Goal: Information Seeking & Learning: Learn about a topic

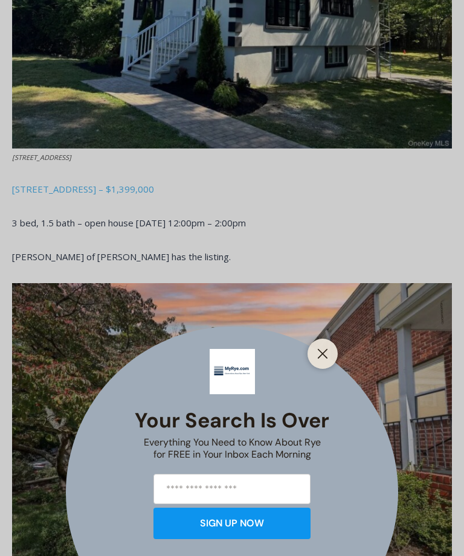
scroll to position [787, 0]
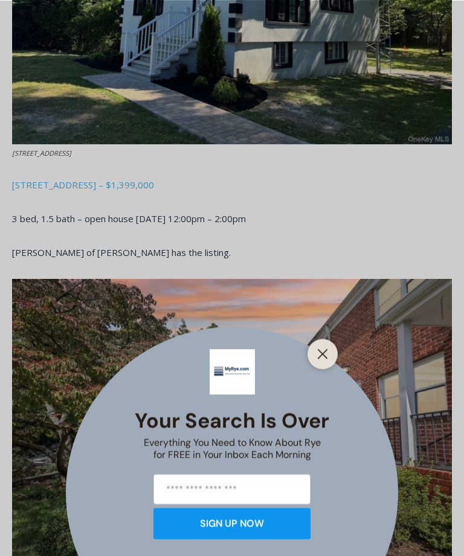
click at [328, 362] on button "Close" at bounding box center [322, 353] width 17 height 17
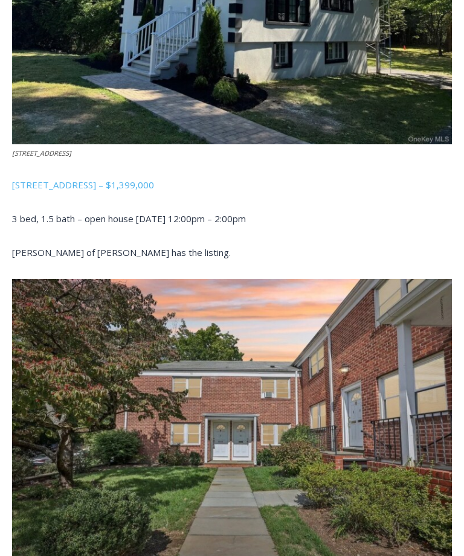
click at [319, 393] on img at bounding box center [232, 425] width 440 height 293
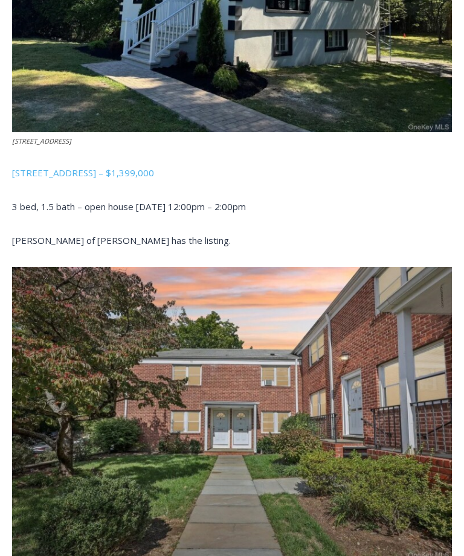
scroll to position [856, 0]
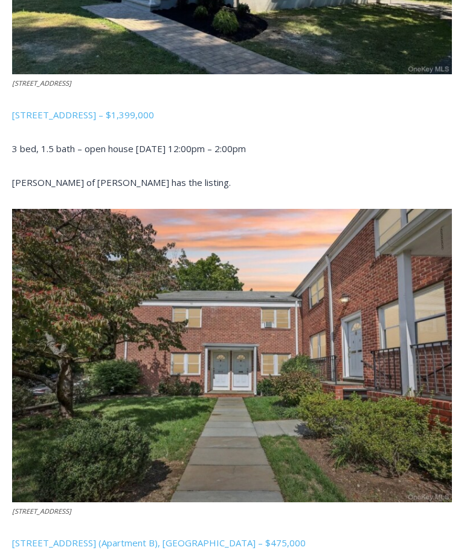
click at [359, 432] on img at bounding box center [232, 356] width 440 height 293
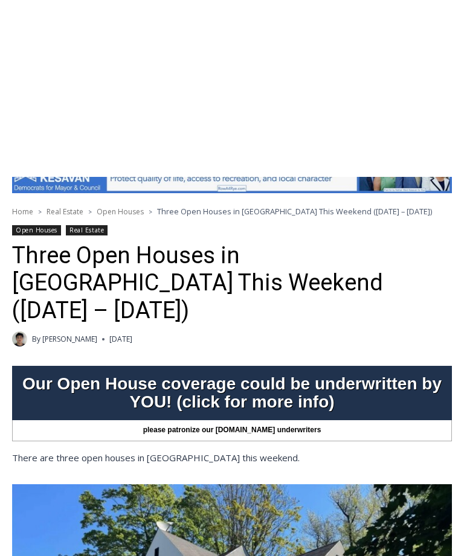
scroll to position [0, 0]
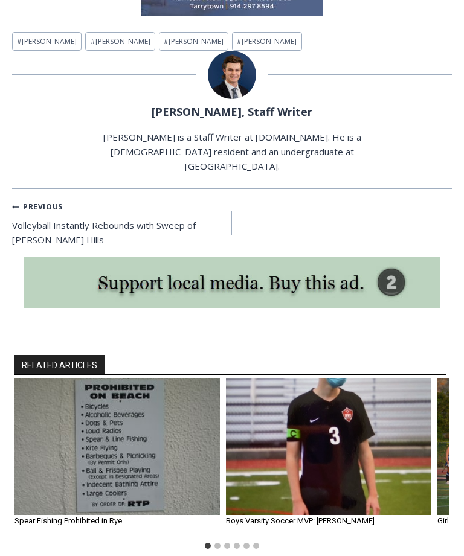
scroll to position [1998, 0]
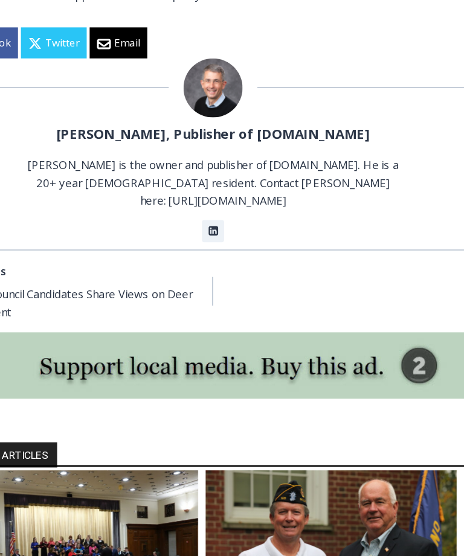
scroll to position [6860, 0]
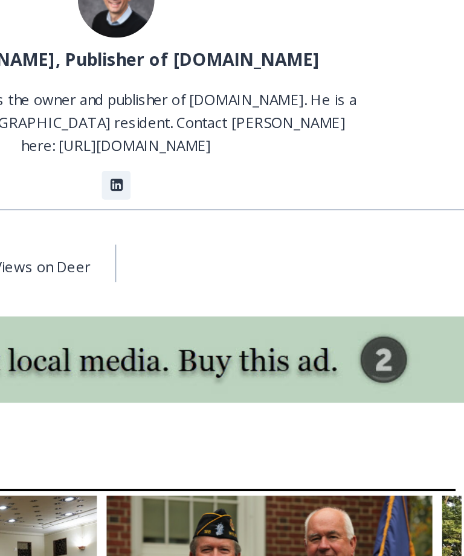
click at [226, 453] on img "2 of 6" at bounding box center [328, 521] width 205 height 137
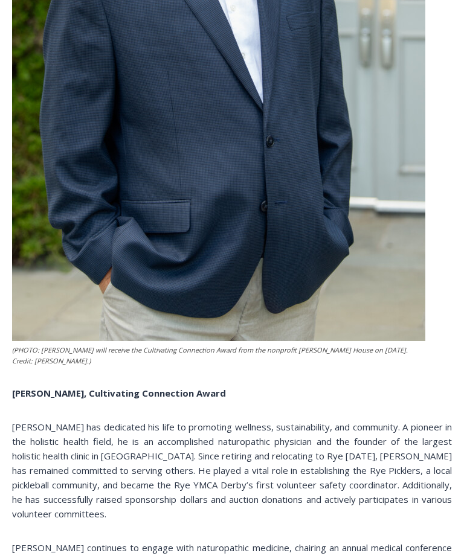
scroll to position [3498, 0]
